Goal: Entertainment & Leisure: Consume media (video, audio)

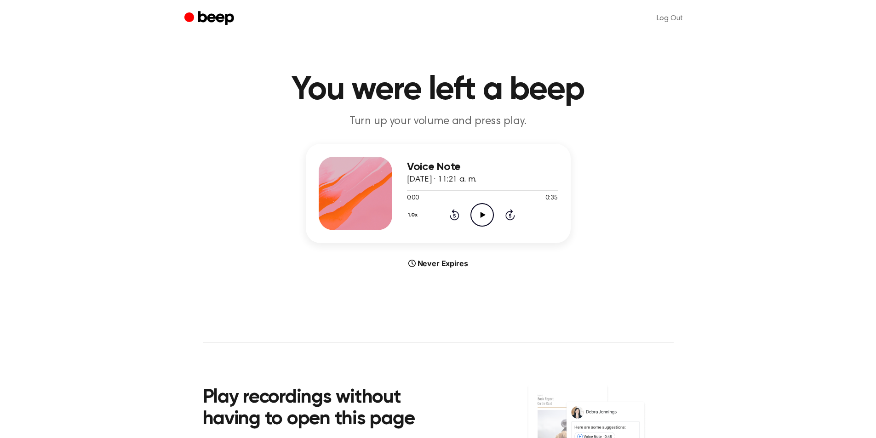
drag, startPoint x: 480, startPoint y: 214, endPoint x: 461, endPoint y: 200, distance: 23.7
click at [480, 213] on icon at bounding box center [482, 215] width 5 height 6
click at [480, 216] on icon at bounding box center [482, 215] width 5 height 6
click at [481, 214] on icon at bounding box center [482, 215] width 5 height 6
click at [482, 213] on icon at bounding box center [482, 215] width 5 height 6
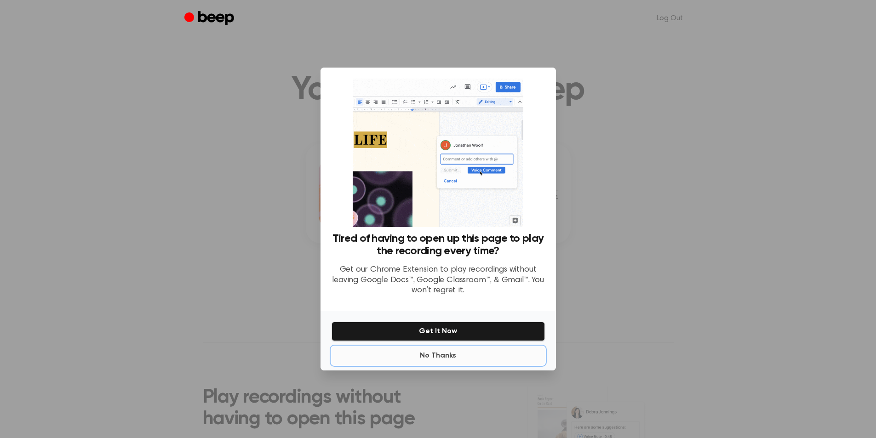
click at [438, 359] on button "No Thanks" at bounding box center [437, 356] width 213 height 18
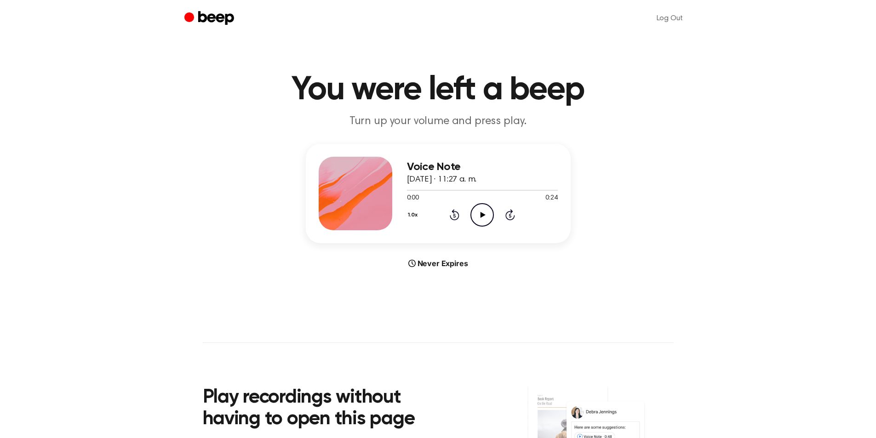
click at [479, 209] on icon "Play Audio" at bounding box center [481, 214] width 23 height 23
click at [486, 210] on icon "Play Audio" at bounding box center [481, 214] width 23 height 23
click at [477, 214] on icon "Play Audio" at bounding box center [481, 214] width 23 height 23
click at [482, 211] on icon "Play Audio" at bounding box center [481, 214] width 23 height 23
click at [488, 216] on icon "Play Audio" at bounding box center [481, 214] width 23 height 23
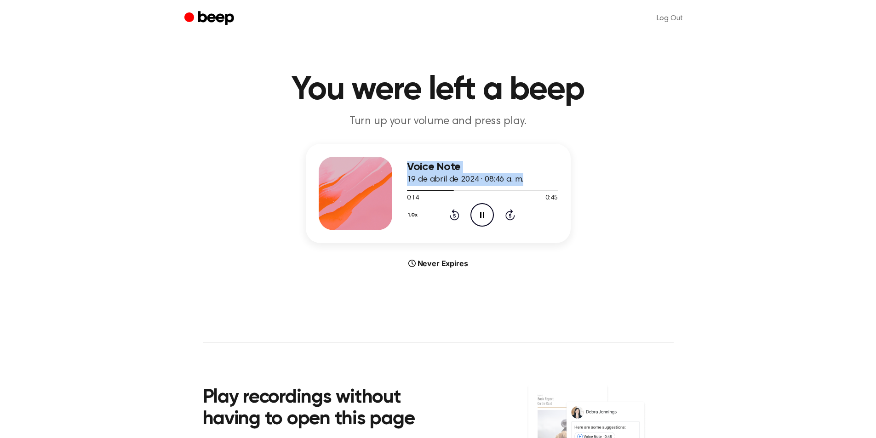
drag, startPoint x: 450, startPoint y: 190, endPoint x: 339, endPoint y: 185, distance: 111.3
click at [347, 188] on div "Voice Note 19 de abril de 2024 · 08:46 a. m. 0:14 0:45 Your browser does not su…" at bounding box center [438, 193] width 265 height 99
click at [443, 195] on div "0:14 0:45" at bounding box center [482, 199] width 151 height 10
click at [407, 190] on div at bounding box center [482, 189] width 151 height 7
click at [485, 217] on icon "Play Audio" at bounding box center [481, 214] width 23 height 23
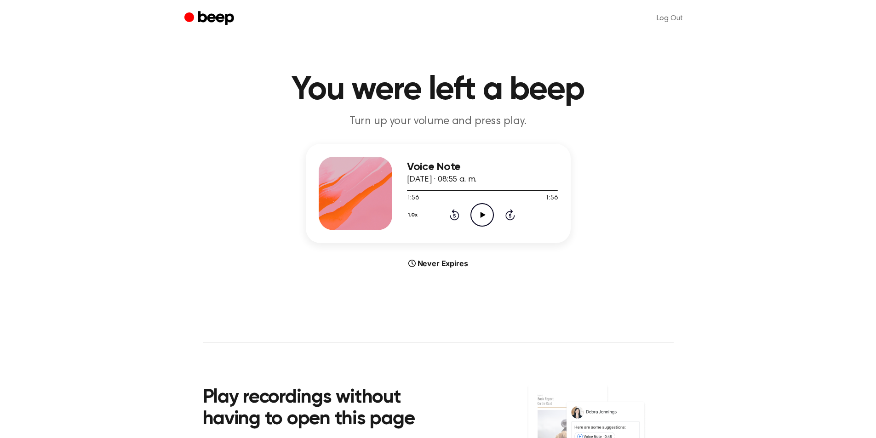
click at [475, 209] on icon "Play Audio" at bounding box center [481, 214] width 23 height 23
click at [479, 208] on icon "Play Audio" at bounding box center [481, 214] width 23 height 23
click at [480, 212] on icon "Play Audio" at bounding box center [481, 214] width 23 height 23
click at [482, 208] on icon "Play Audio" at bounding box center [481, 214] width 23 height 23
